Goal: Contribute content: Contribute content

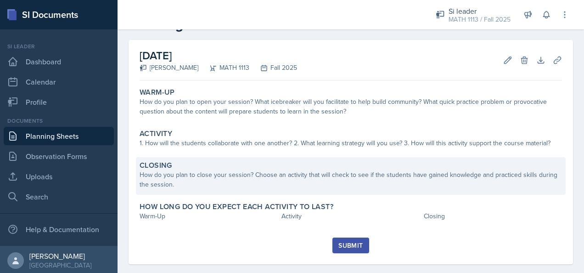
scroll to position [45, 0]
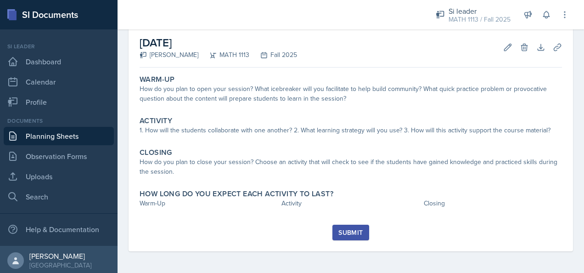
click at [201, 218] on div "Warm-Up How do you plan to open your session? What icebreaker will you facilita…" at bounding box center [350, 147] width 422 height 153
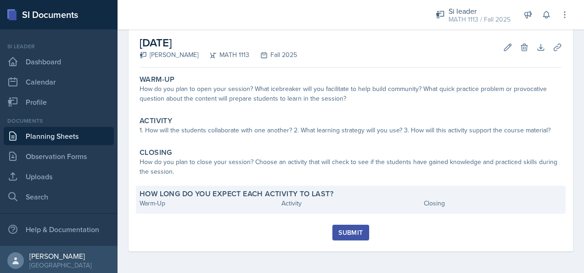
click at [175, 207] on div "Warm-Up" at bounding box center [208, 203] width 138 height 10
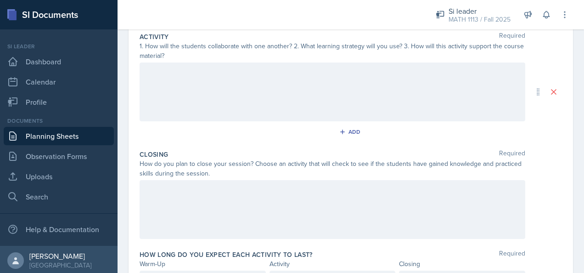
scroll to position [245, 0]
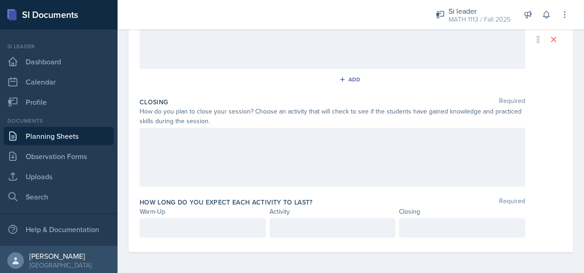
click at [200, 223] on p at bounding box center [202, 227] width 111 height 11
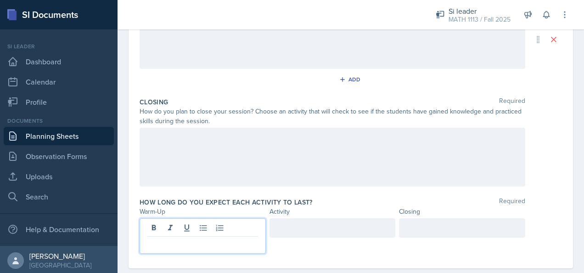
scroll to position [261, 0]
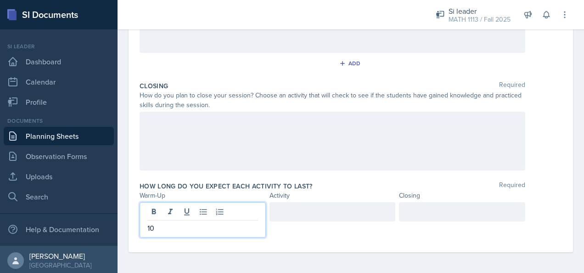
click at [352, 212] on div at bounding box center [332, 211] width 126 height 19
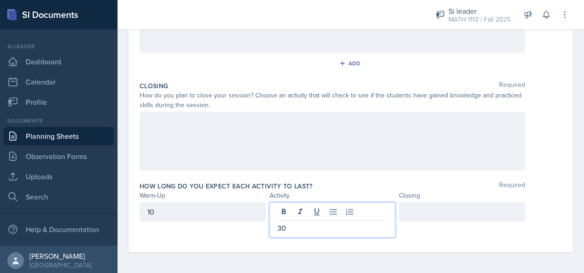
click at [403, 207] on div at bounding box center [462, 211] width 126 height 19
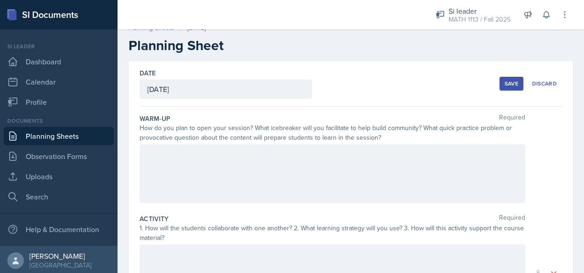
scroll to position [0, 0]
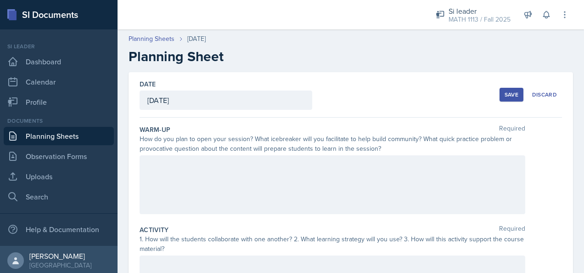
click at [370, 176] on div at bounding box center [331, 184] width 385 height 59
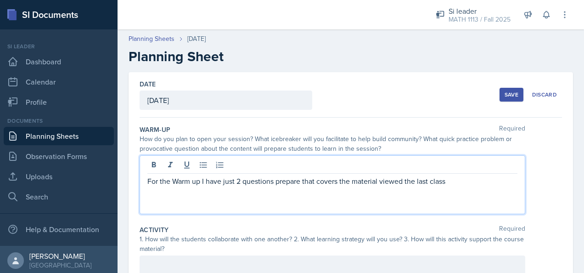
click at [463, 180] on p "For the Warm up I have just 2 questions prepare that covers the material viewed…" at bounding box center [332, 180] width 370 height 11
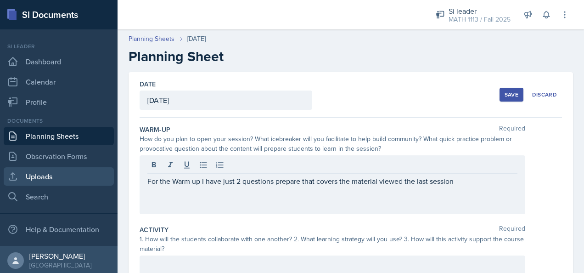
click at [39, 176] on link "Uploads" at bounding box center [59, 176] width 110 height 18
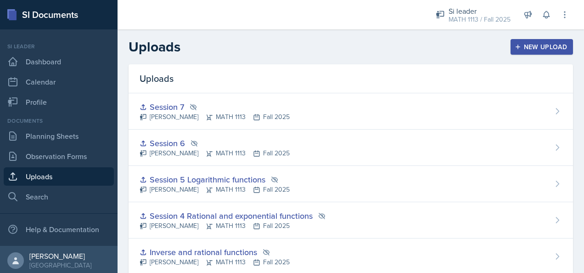
click at [516, 50] on div "New Upload" at bounding box center [541, 46] width 51 height 7
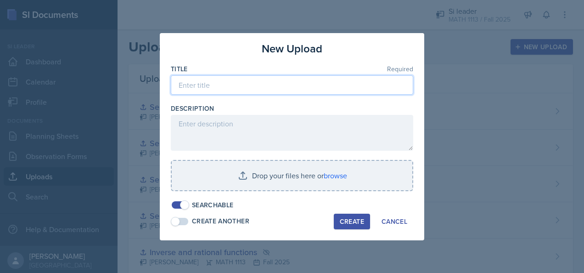
click at [285, 85] on input at bounding box center [292, 84] width 242 height 19
type input "s"
type input "Session 8 - Angles"
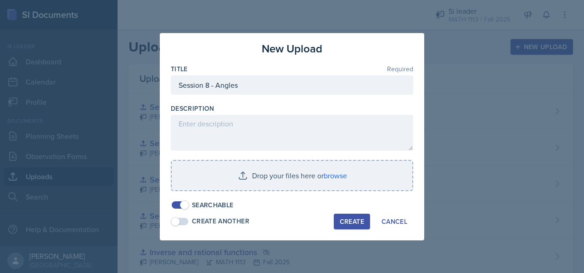
click at [182, 206] on span at bounding box center [184, 204] width 9 height 9
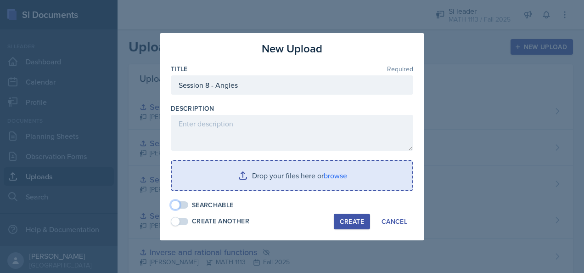
click at [220, 180] on input "file" at bounding box center [292, 175] width 240 height 29
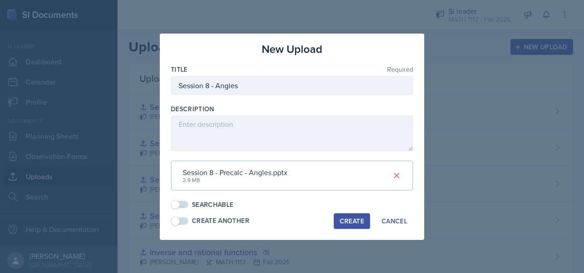
click at [356, 218] on div "Create" at bounding box center [352, 220] width 24 height 7
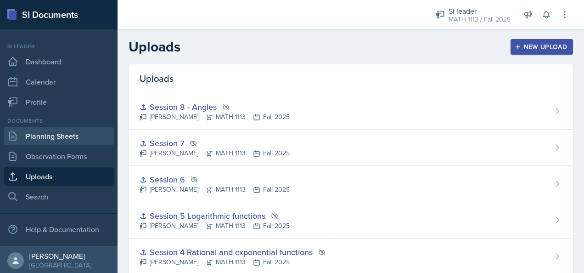
click at [76, 135] on link "Planning Sheets" at bounding box center [59, 136] width 110 height 18
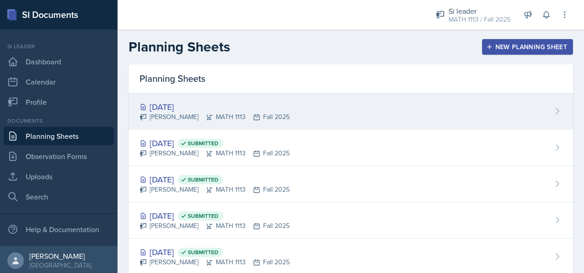
click at [254, 118] on icon at bounding box center [257, 117] width 6 height 6
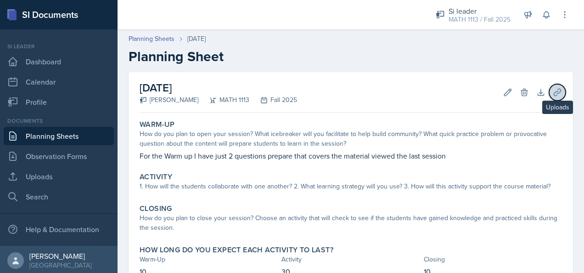
click at [553, 93] on icon at bounding box center [556, 92] width 7 height 7
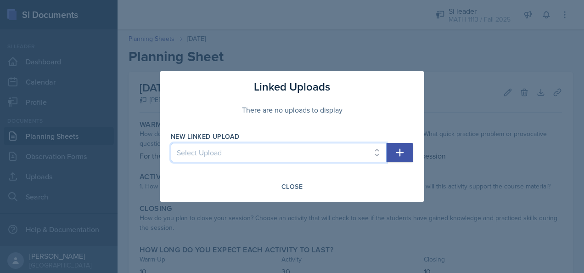
click at [374, 152] on select "Select Upload Session 1 Prerequisites Function composition Inverse and rational…" at bounding box center [279, 152] width 216 height 19
select select "be06f265-e2fc-4805-add0-c7e32ba2f4c2"
click at [171, 143] on select "Select Upload Session 1 Prerequisites Function composition Inverse and rational…" at bounding box center [279, 152] width 216 height 19
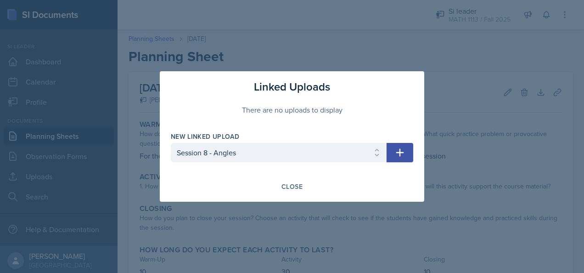
click at [407, 148] on button "button" at bounding box center [399, 152] width 27 height 19
select select
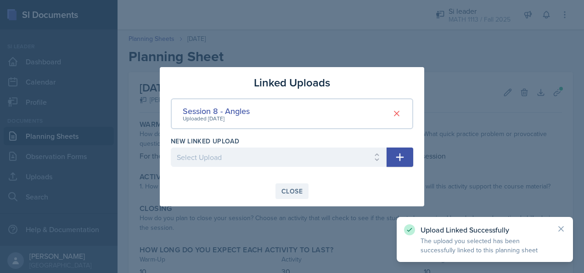
click at [283, 188] on div "Close" at bounding box center [291, 190] width 21 height 7
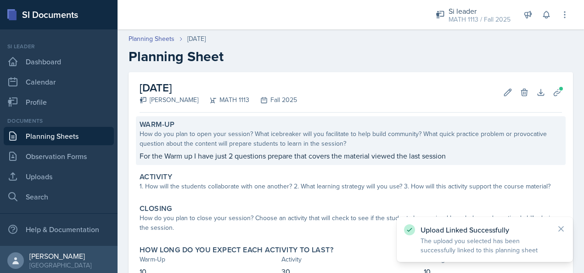
click at [351, 156] on p "For the Warm up I have just 2 questions prepare that covers the material viewed…" at bounding box center [350, 155] width 422 height 11
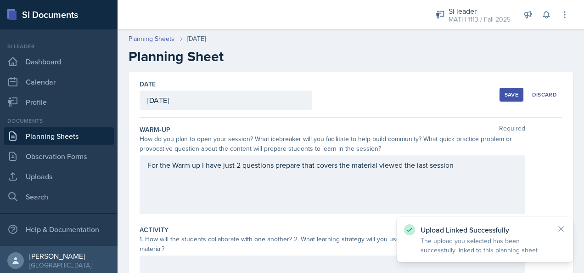
click at [463, 165] on div "For the Warm up I have just 2 questions prepare that covers the material viewed…" at bounding box center [331, 184] width 385 height 59
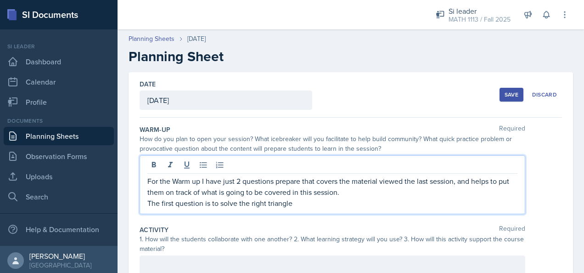
click at [295, 199] on p "The first question is to solve the right triangle" at bounding box center [332, 202] width 370 height 11
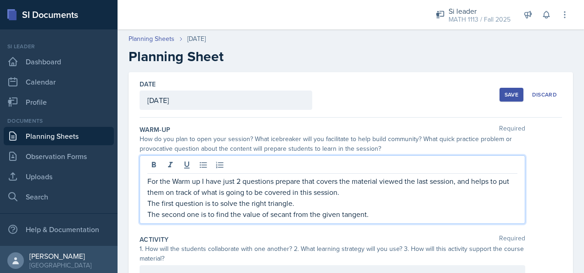
scroll to position [138, 0]
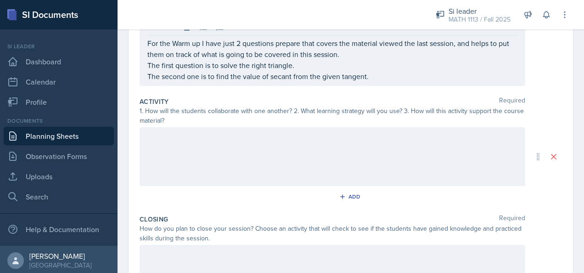
click at [253, 158] on div at bounding box center [331, 156] width 385 height 59
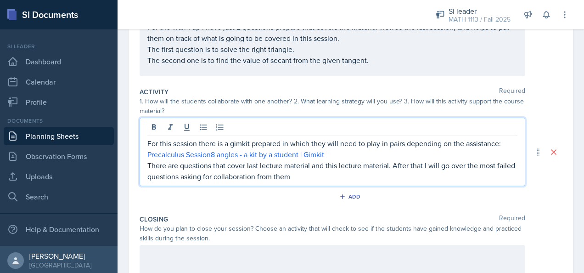
click at [322, 175] on p "There are questions that cover last lecture material and this lecture material.…" at bounding box center [332, 171] width 370 height 22
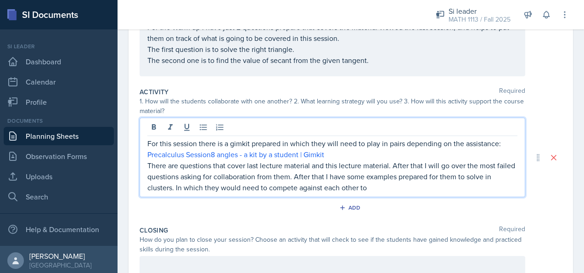
click at [382, 187] on p "There are questions that cover last lecture material and this lecture material.…" at bounding box center [332, 176] width 370 height 33
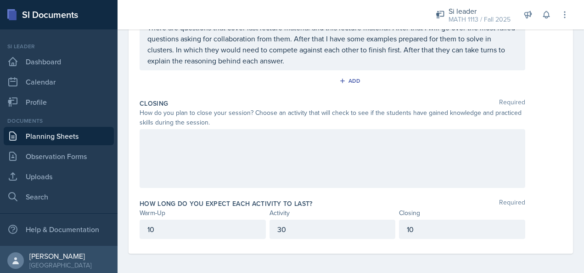
click at [221, 144] on div at bounding box center [331, 158] width 385 height 59
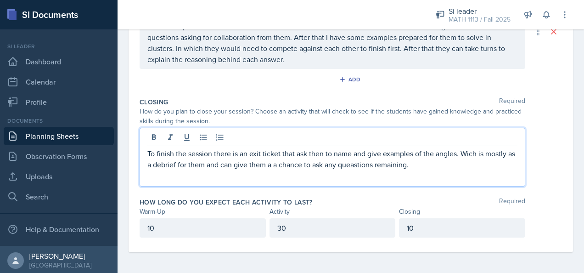
click at [281, 163] on p "To finish the session there is an exit ticket that ask then to name and give ex…" at bounding box center [332, 159] width 370 height 22
click at [439, 162] on p "To finish the session there is an exit ticket that ask then to name and give ex…" at bounding box center [332, 159] width 370 height 22
click at [537, 154] on div "To finish the session there is an exit ticket that ask then to name and give ex…" at bounding box center [350, 157] width 422 height 59
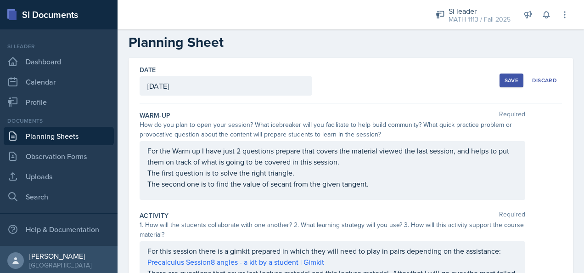
scroll to position [0, 0]
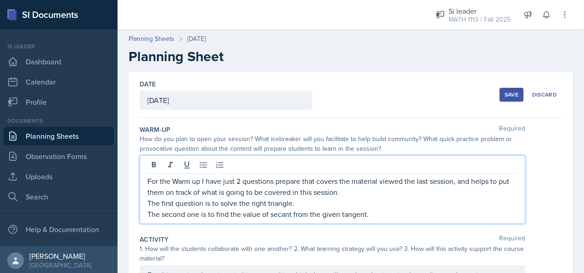
click at [181, 168] on div "For the Warm up I have just 2 questions prepare that covers the material viewed…" at bounding box center [331, 189] width 385 height 68
click at [281, 134] on div "How do you plan to open your session? What icebreaker will you facilitate to he…" at bounding box center [331, 143] width 385 height 19
click at [450, 166] on div "For the Warmup I have just 2 questions prepare that covers the material viewed …" at bounding box center [331, 189] width 385 height 68
click at [504, 96] on div "Save" at bounding box center [511, 94] width 14 height 7
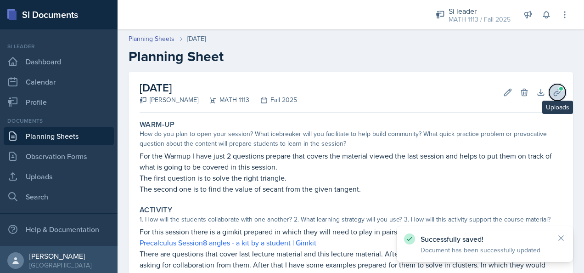
click at [553, 89] on icon at bounding box center [556, 92] width 7 height 7
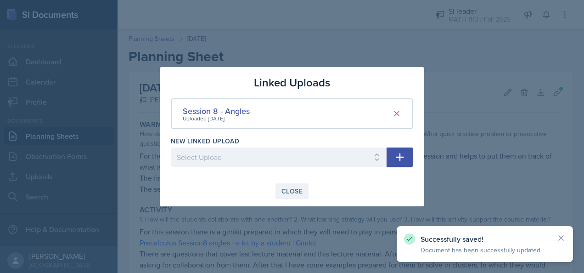
click at [299, 191] on div "Close" at bounding box center [291, 190] width 21 height 7
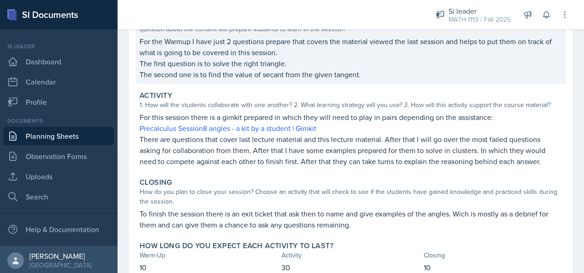
scroll to position [177, 0]
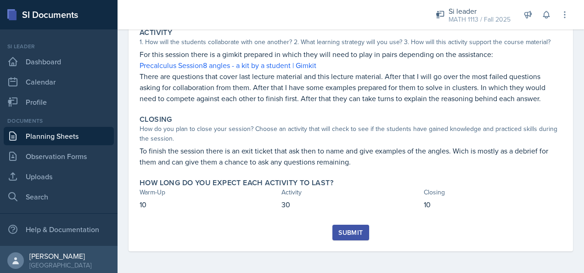
click at [356, 230] on div "Submit" at bounding box center [350, 232] width 24 height 7
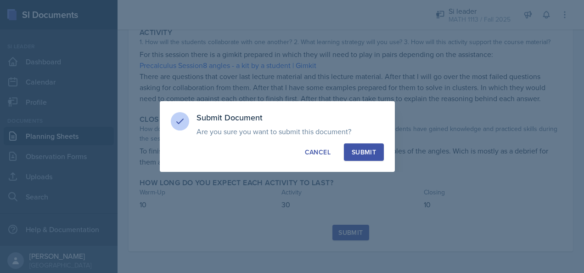
click at [371, 152] on div "Submit" at bounding box center [364, 151] width 24 height 9
